Goal: Task Accomplishment & Management: Complete application form

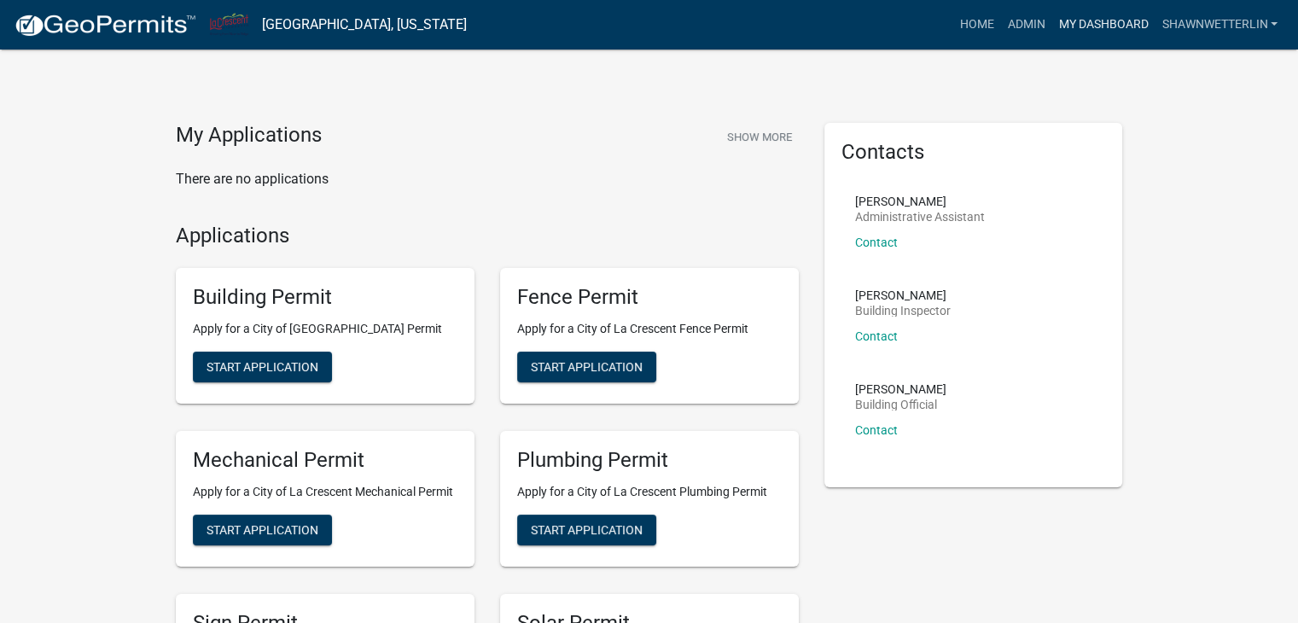
click at [1075, 17] on link "My Dashboard" at bounding box center [1102, 25] width 103 height 32
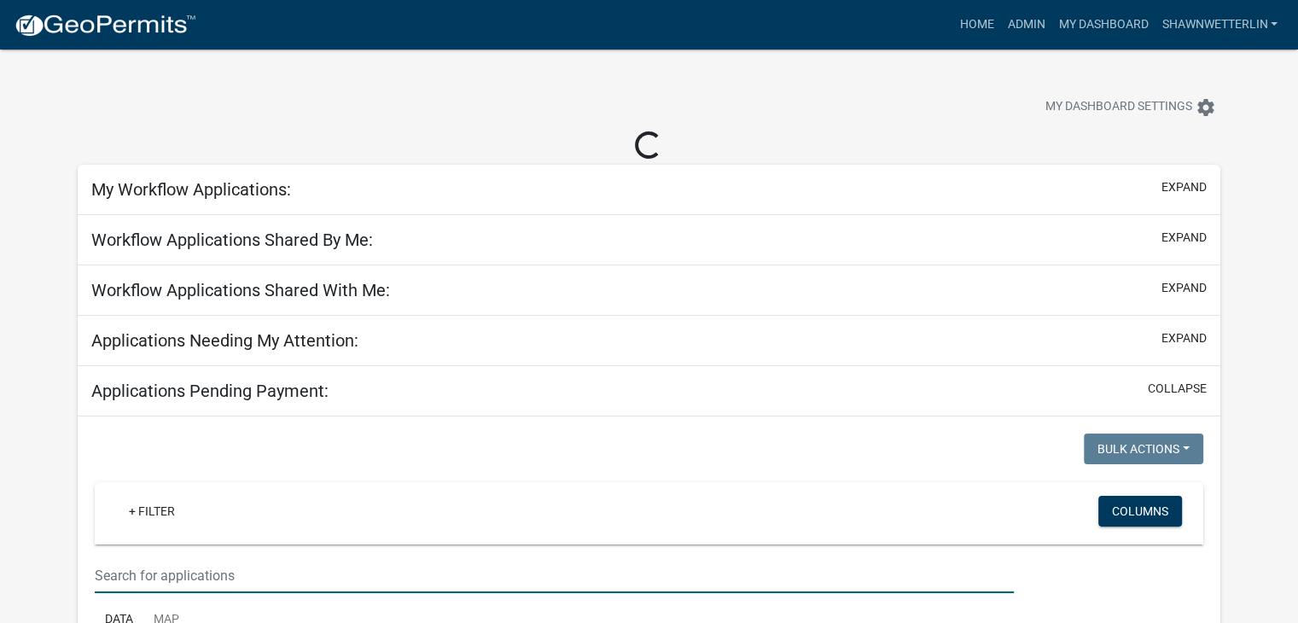
click at [301, 570] on input "text" at bounding box center [554, 575] width 919 height 35
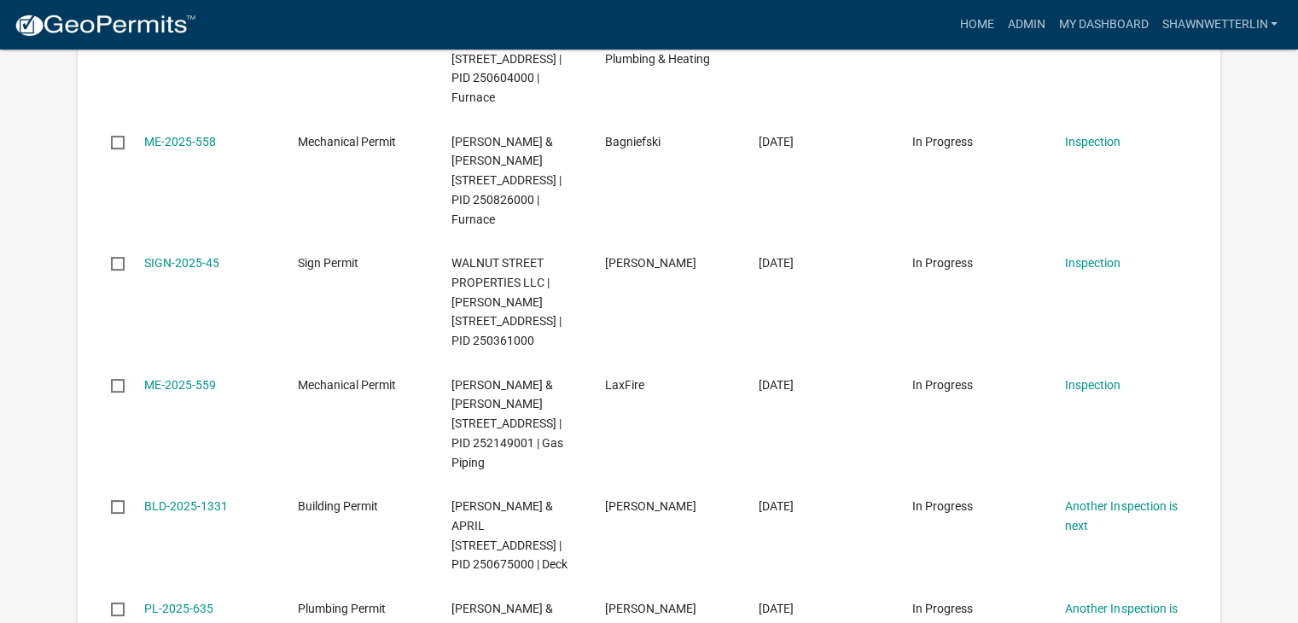
scroll to position [388, 0]
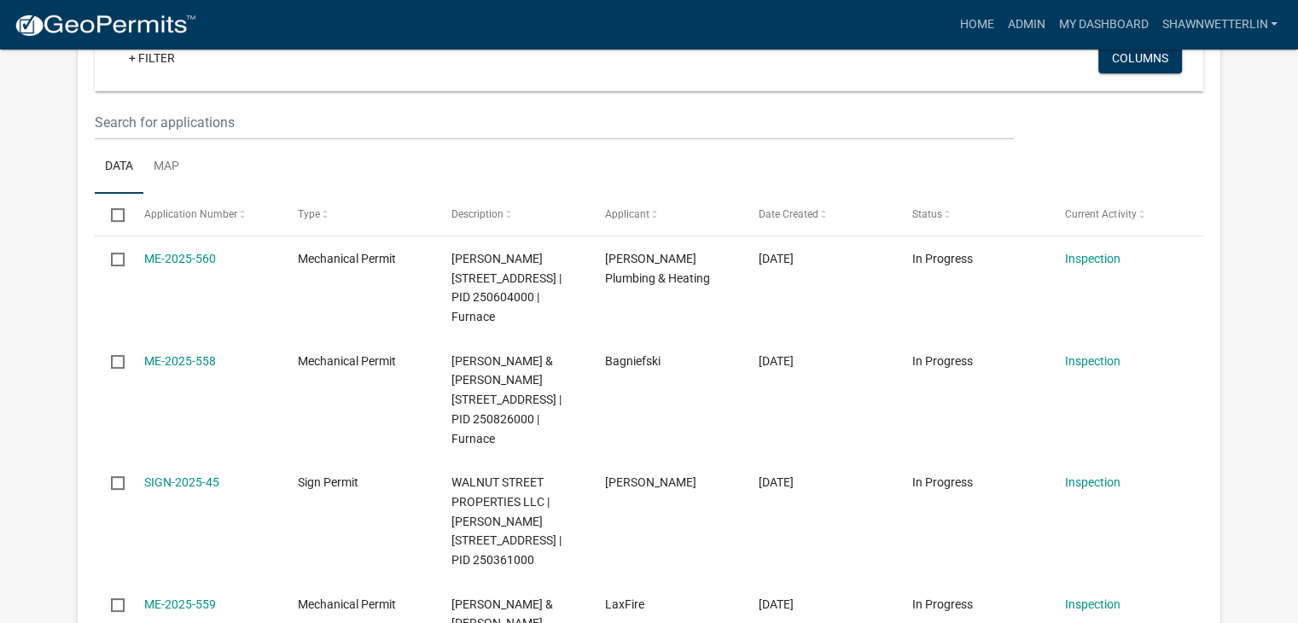
type input "185"
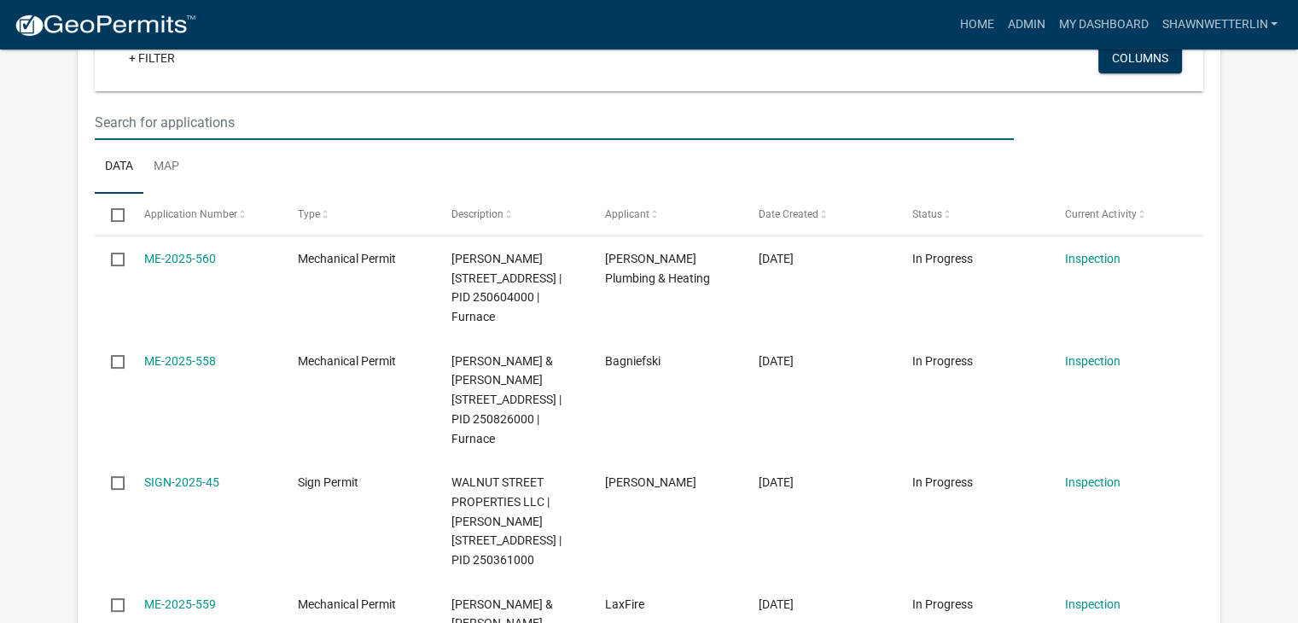
click at [131, 110] on input "text" at bounding box center [554, 122] width 919 height 35
type input "185"
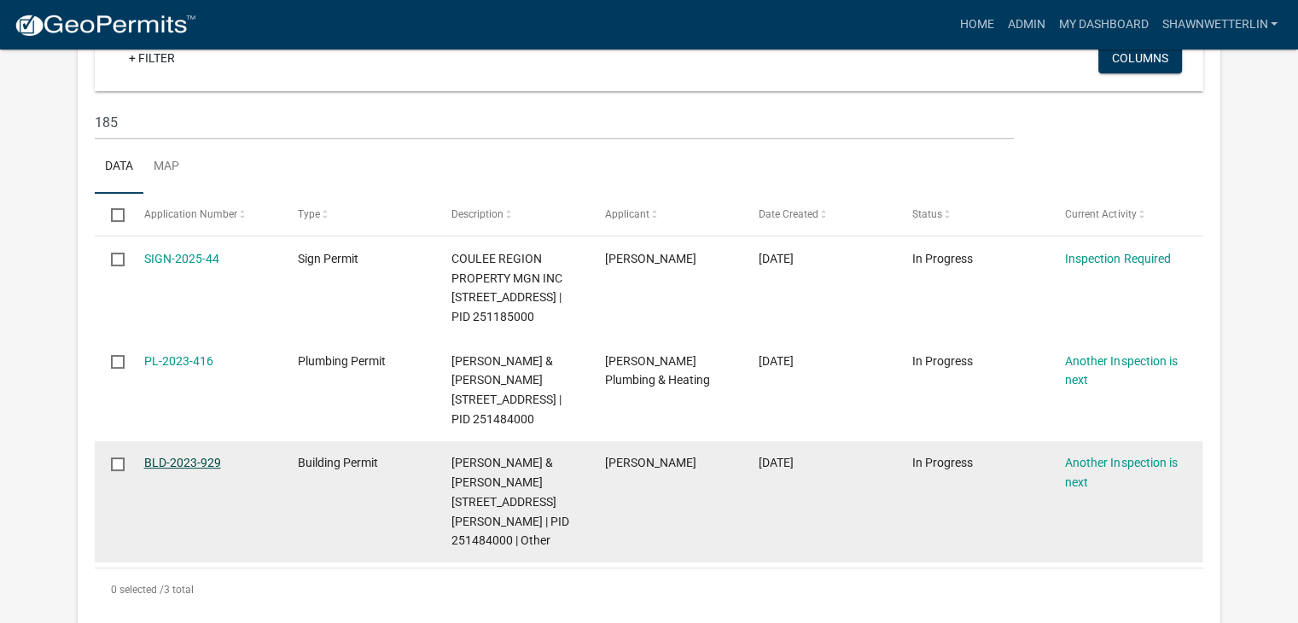
click at [202, 469] on link "BLD-2023-929" at bounding box center [182, 463] width 77 height 14
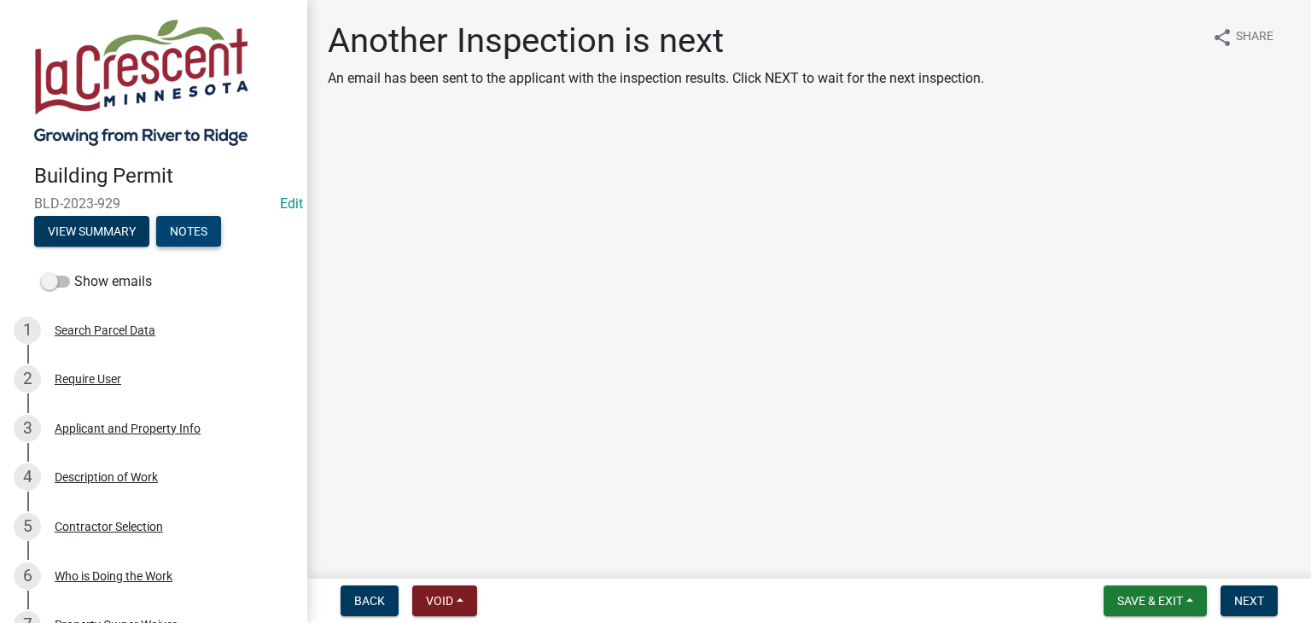
click at [190, 238] on button "Notes" at bounding box center [188, 231] width 65 height 31
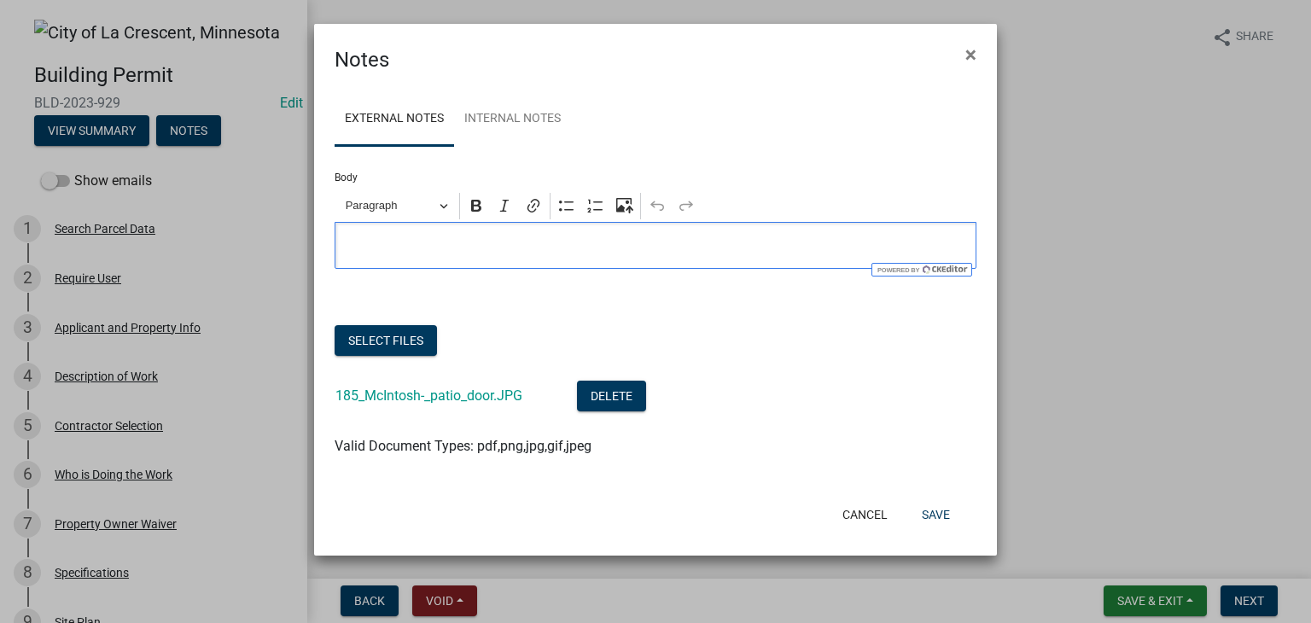
click at [411, 243] on p "Editor editing area: main. Press Alt+0 for help." at bounding box center [656, 245] width 624 height 20
click at [536, 247] on p "[PERSON_NAME] requested an extension on his building" at bounding box center [656, 245] width 624 height 20
click at [570, 248] on p "[PERSON_NAME] requested an extension on 9-24=25 his building" at bounding box center [656, 245] width 624 height 20
click at [652, 245] on p "[PERSON_NAME] requested an extension on [DATE] his building" at bounding box center [656, 245] width 624 height 20
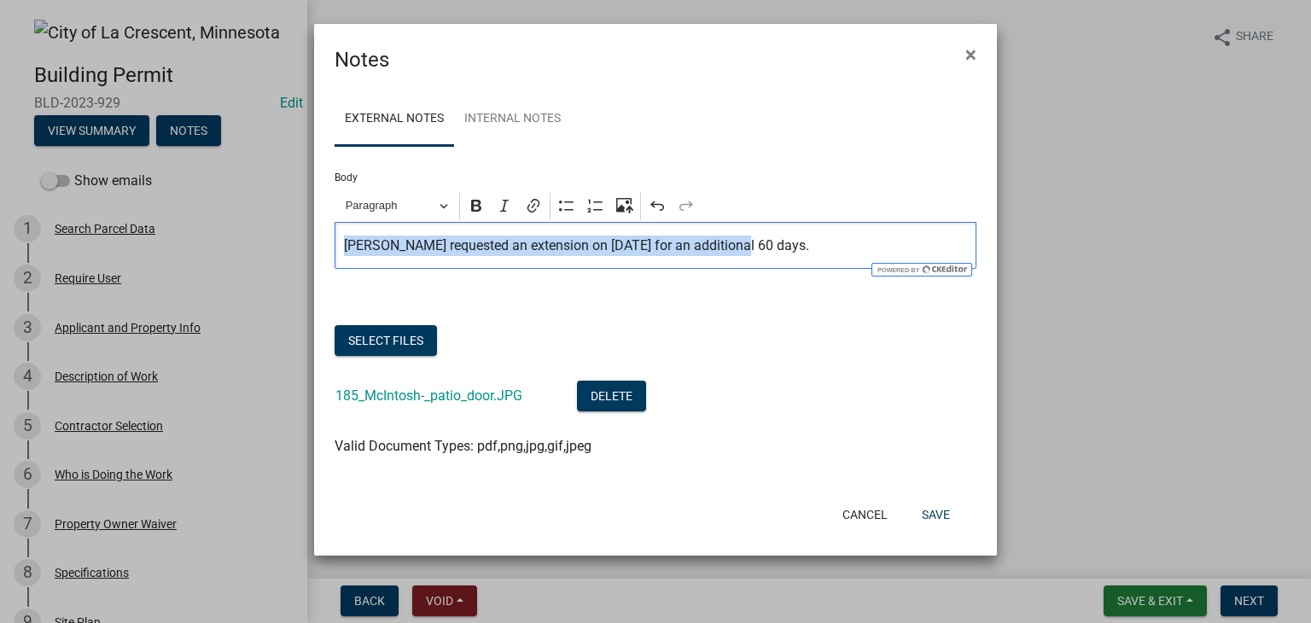
drag, startPoint x: 732, startPoint y: 247, endPoint x: 341, endPoint y: 250, distance: 390.8
click at [341, 250] on div "[PERSON_NAME] requested an extension on [DATE] for an additional 60 days." at bounding box center [655, 245] width 642 height 47
copy p "[PERSON_NAME] requested an extension on [DATE] for an additional 60 days"
click at [939, 517] on button "Save" at bounding box center [935, 514] width 55 height 31
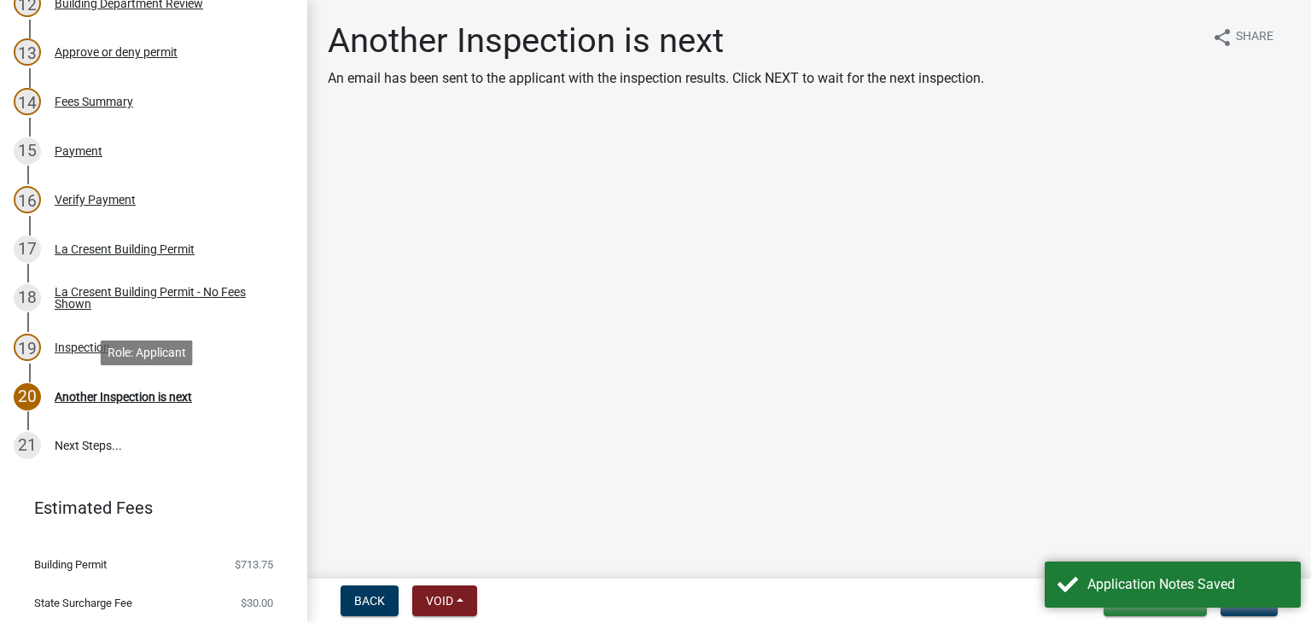
scroll to position [768, 0]
click at [1232, 608] on button "Next" at bounding box center [1248, 600] width 57 height 31
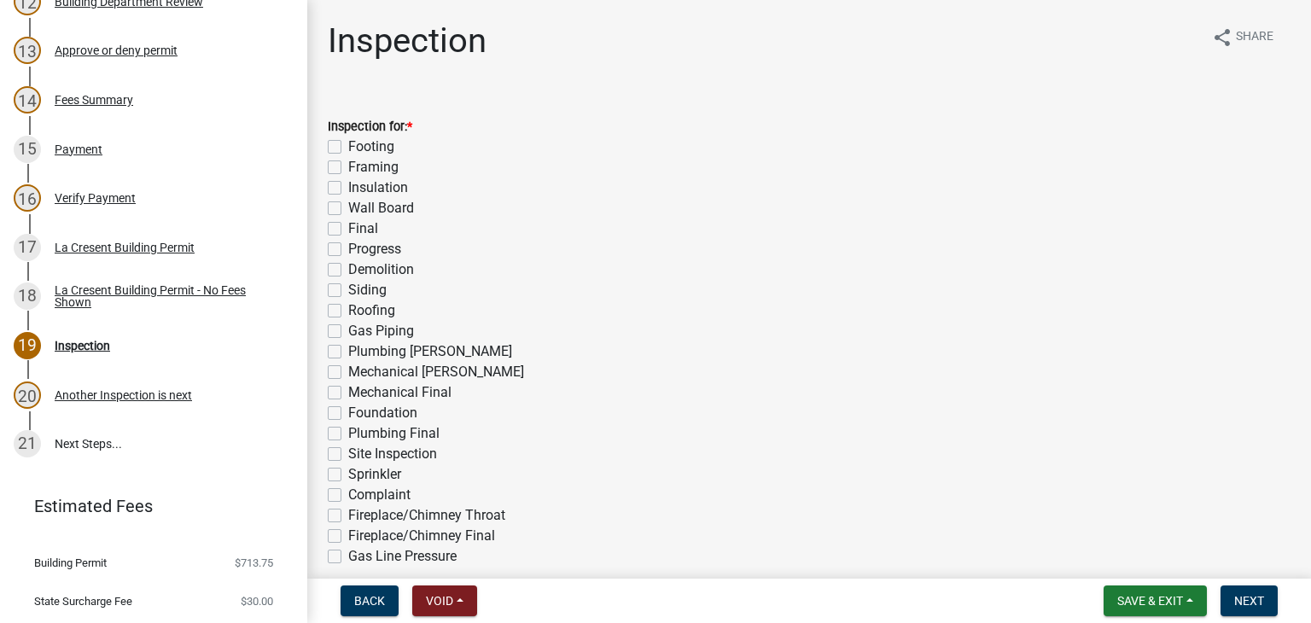
click at [348, 252] on label "Progress" at bounding box center [374, 249] width 53 height 20
click at [348, 250] on input "Progress" at bounding box center [353, 244] width 11 height 11
checkbox input "true"
checkbox input "false"
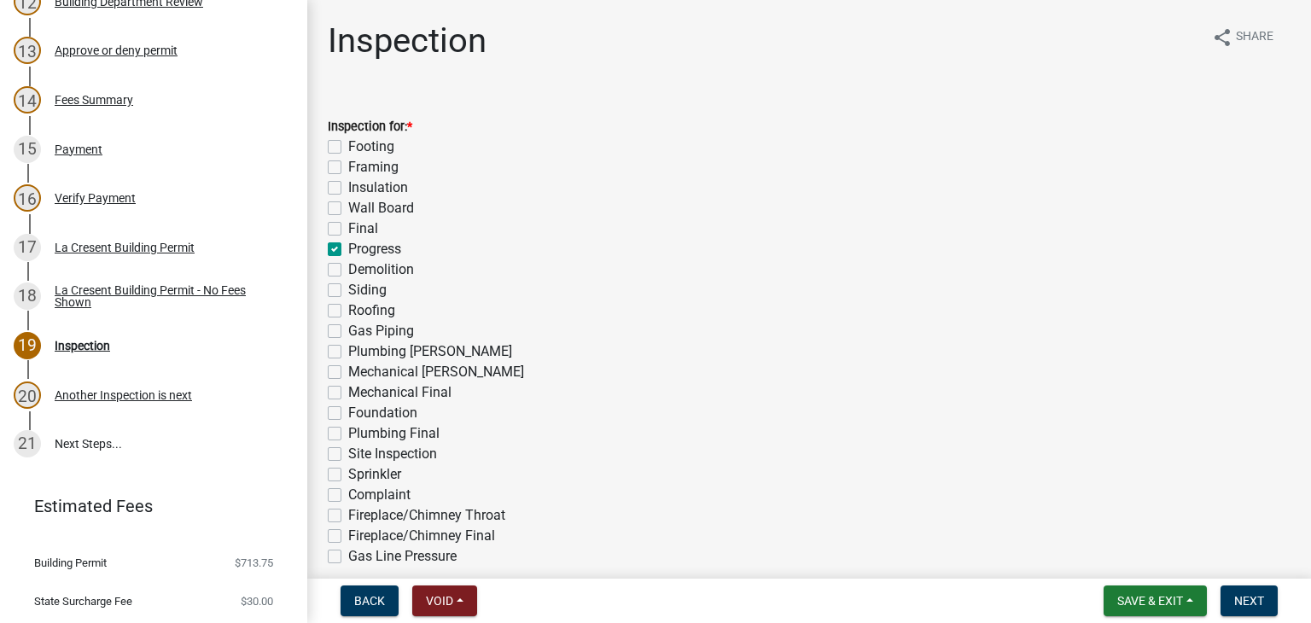
checkbox input "false"
checkbox input "true"
checkbox input "false"
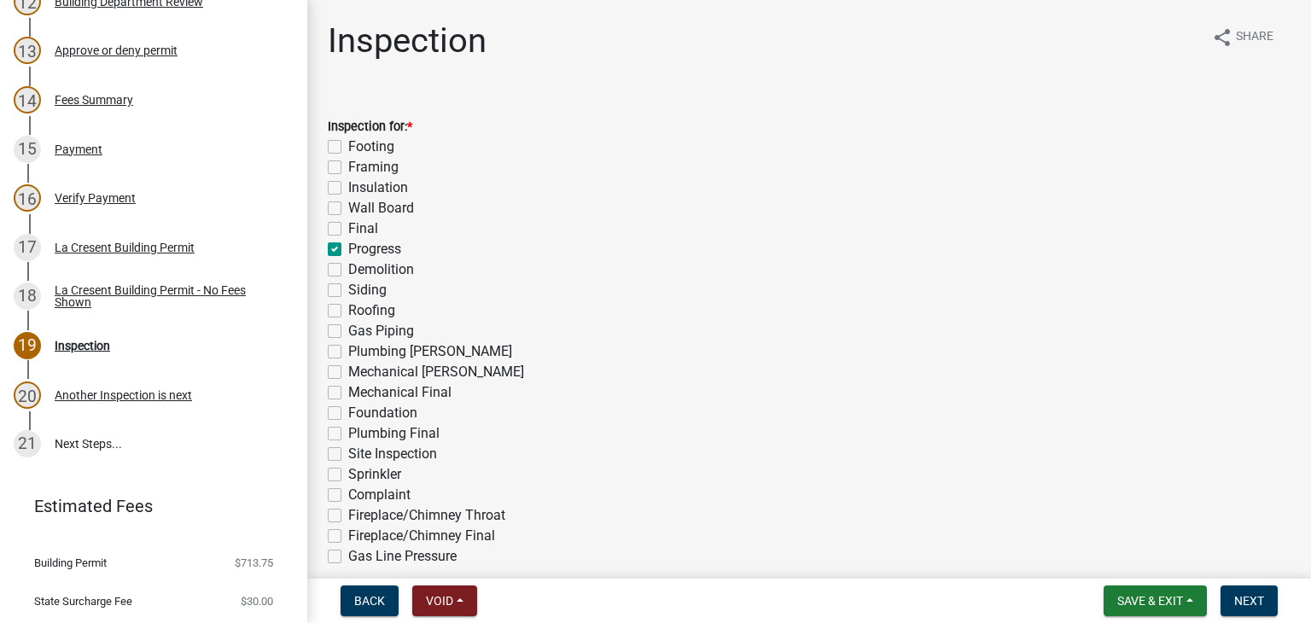
checkbox input "false"
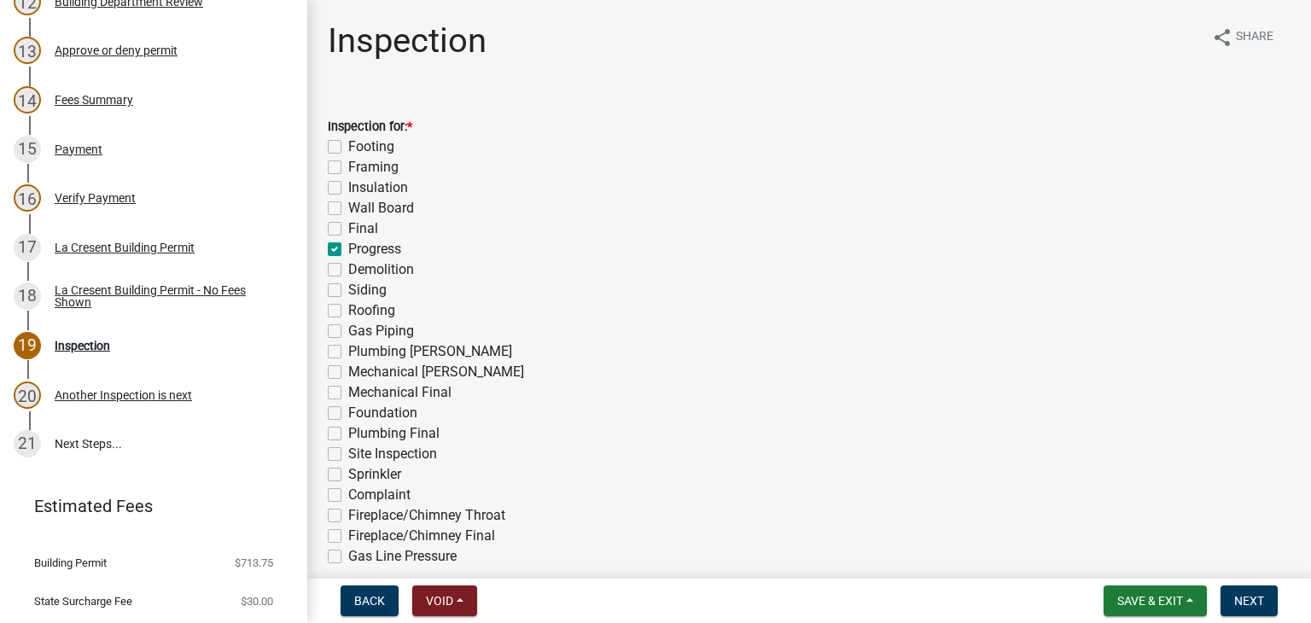
checkbox input "false"
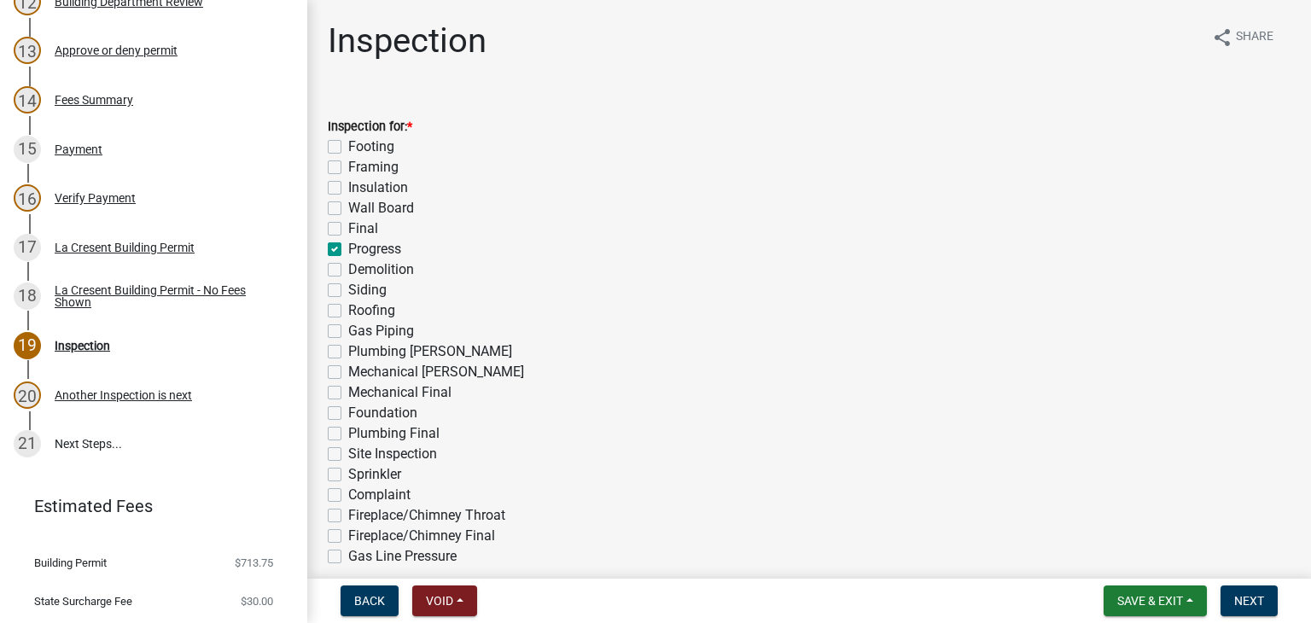
checkbox input "false"
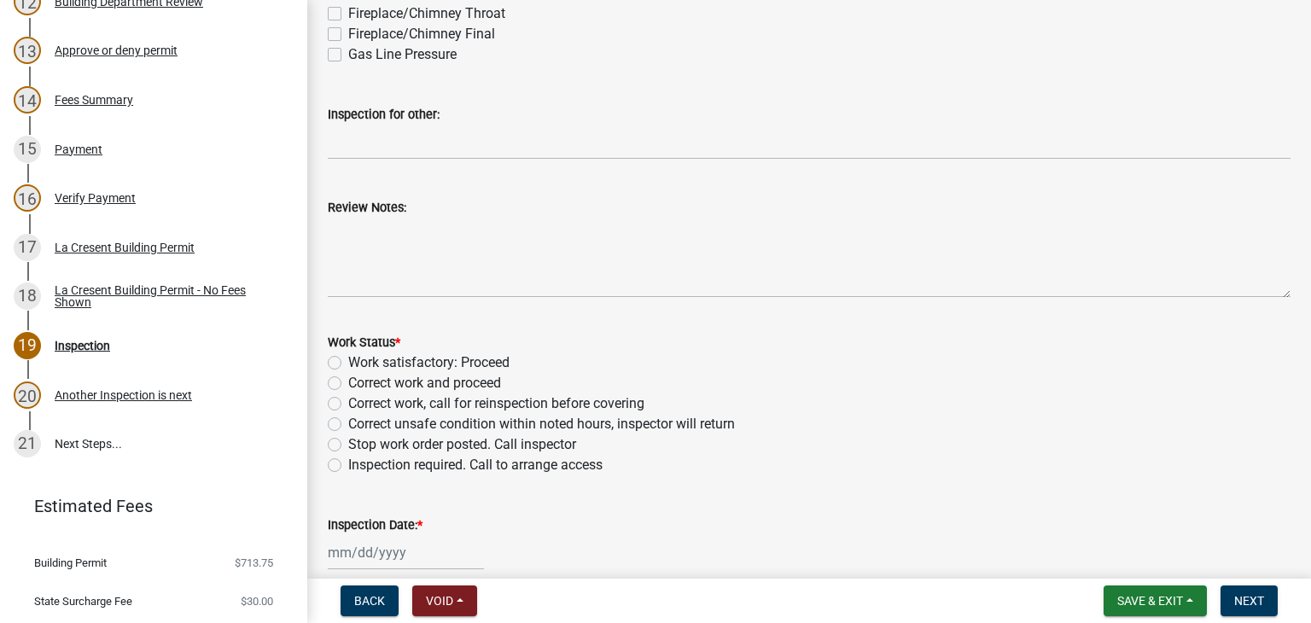
scroll to position [512, 0]
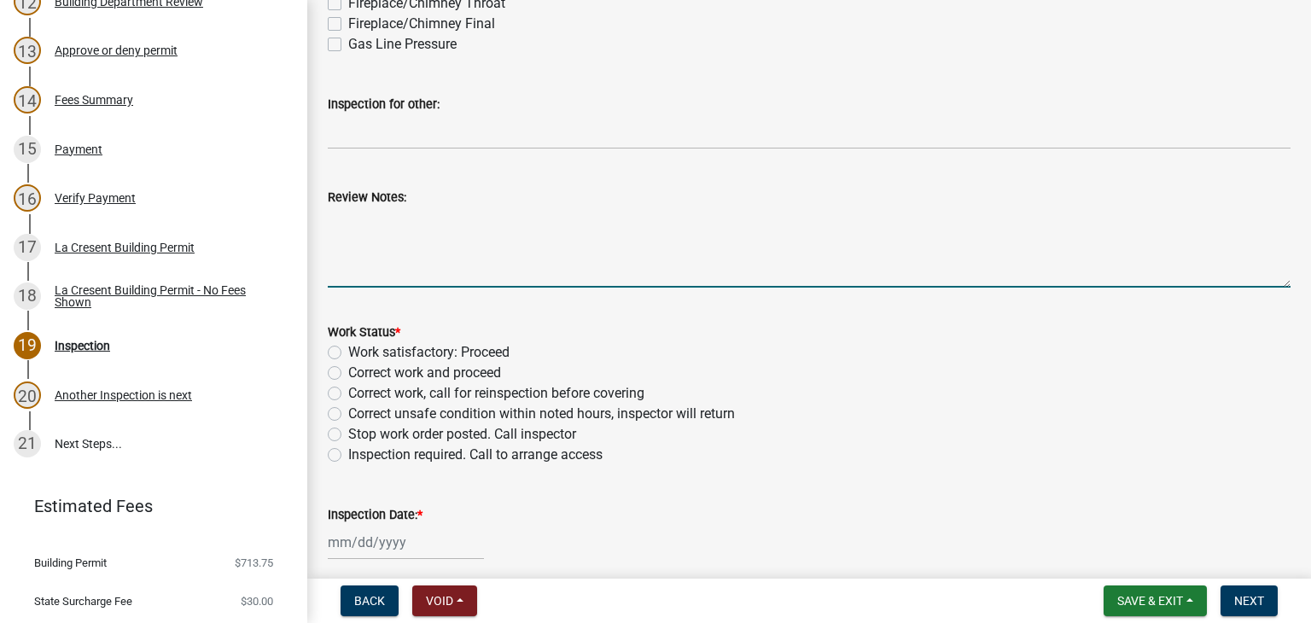
click at [419, 233] on textarea "Review Notes:" at bounding box center [809, 247] width 962 height 80
paste textarea "[PERSON_NAME] requested an extension on [DATE] for an additional 60 days"
type textarea "[PERSON_NAME] requested an extension on [DATE] for an additional 60 days"
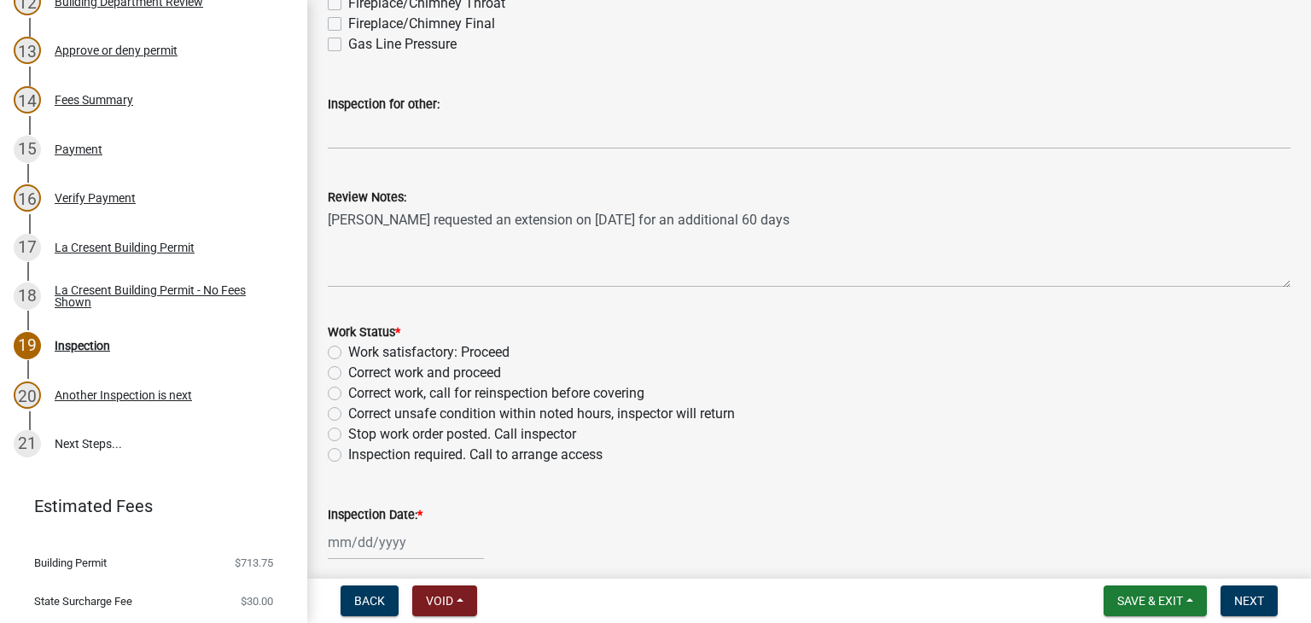
click at [348, 352] on label "Work satisfactory: Proceed" at bounding box center [428, 352] width 161 height 20
click at [348, 352] on input "Work satisfactory: Proceed" at bounding box center [353, 347] width 11 height 11
radio input "true"
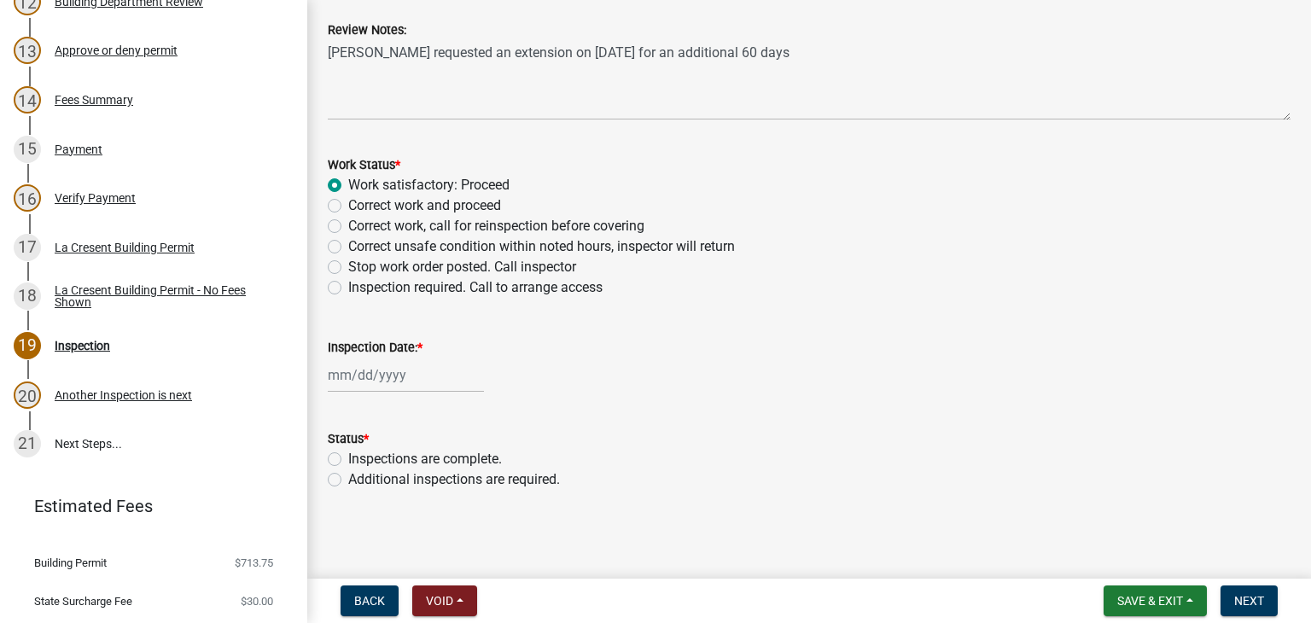
click at [363, 379] on div at bounding box center [406, 374] width 156 height 35
select select "9"
select select "2025"
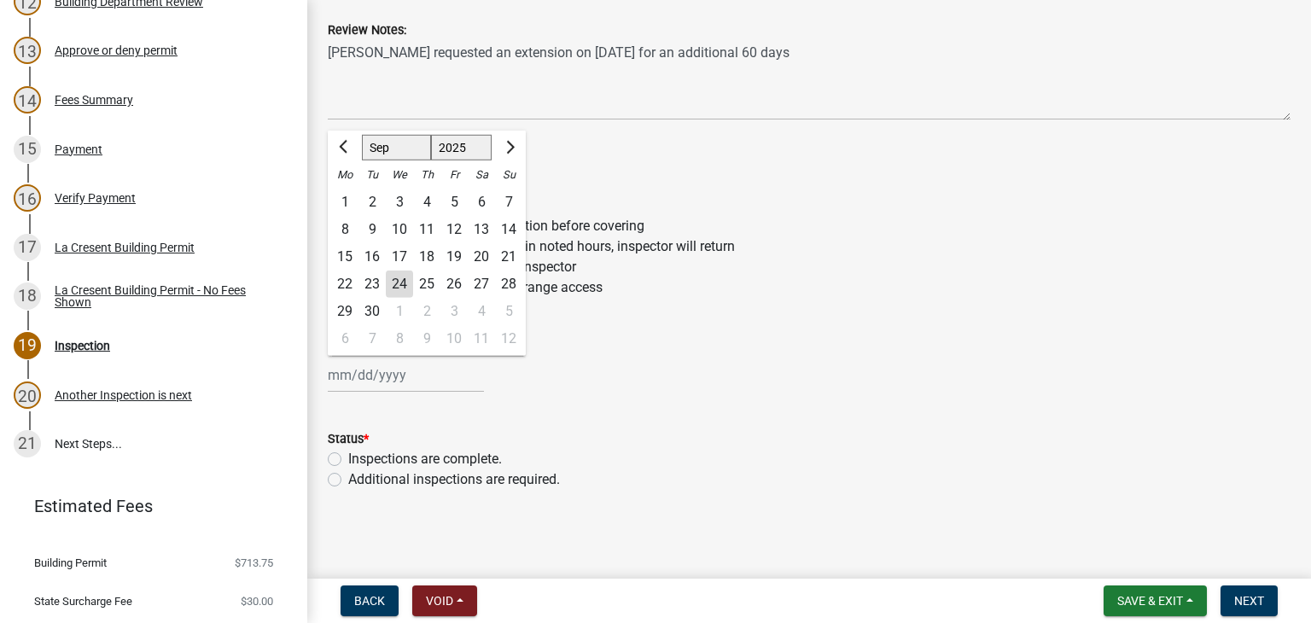
click at [400, 282] on div "24" at bounding box center [399, 283] width 27 height 27
type input "[DATE]"
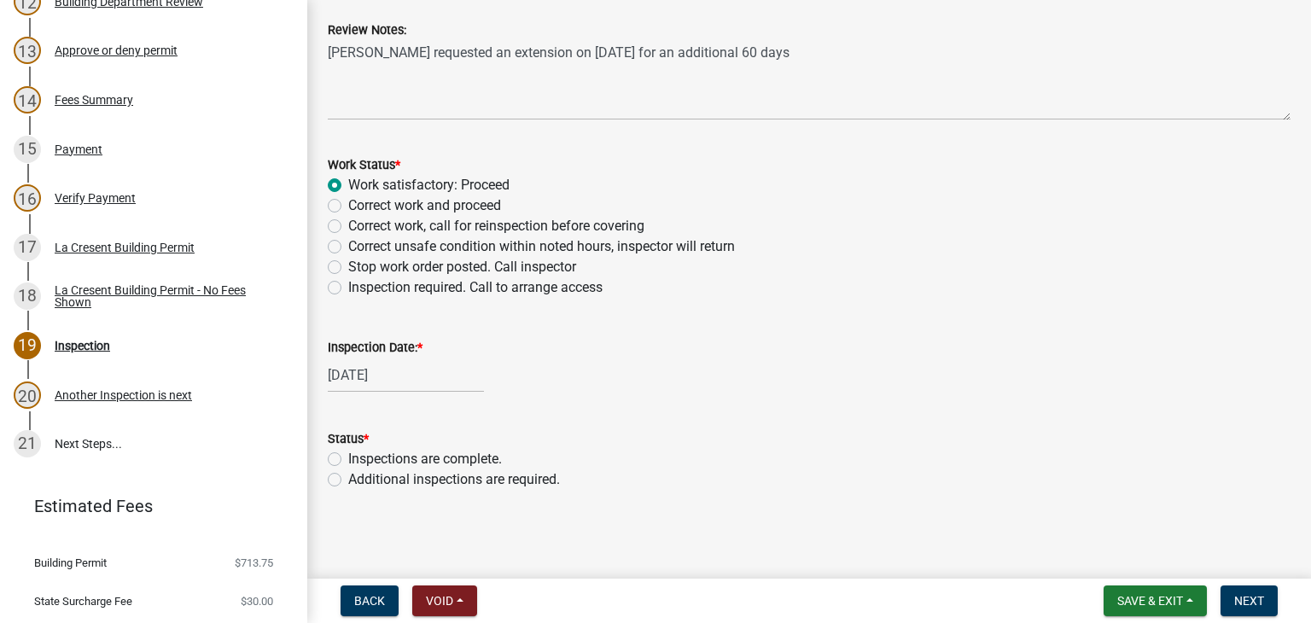
click at [348, 474] on label "Additional inspections are required." at bounding box center [454, 479] width 212 height 20
click at [348, 474] on input "Additional inspections are required." at bounding box center [353, 474] width 11 height 11
radio input "true"
click at [1249, 599] on span "Next" at bounding box center [1249, 601] width 30 height 14
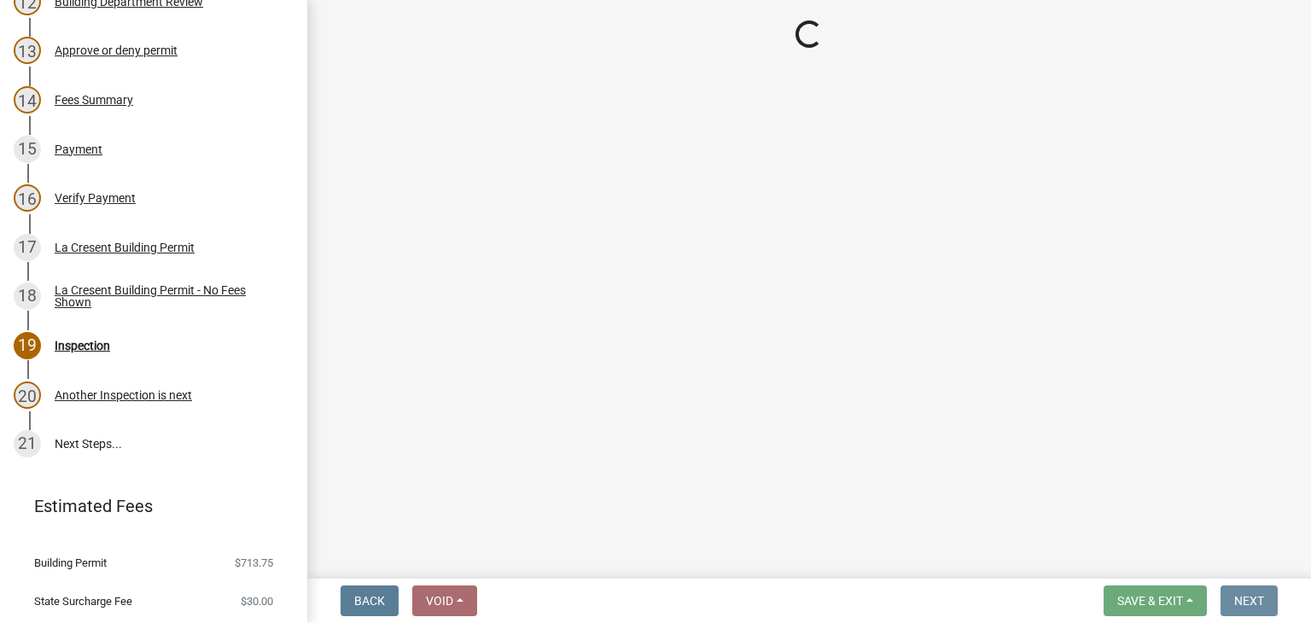
scroll to position [0, 0]
